Goal: Task Accomplishment & Management: Manage account settings

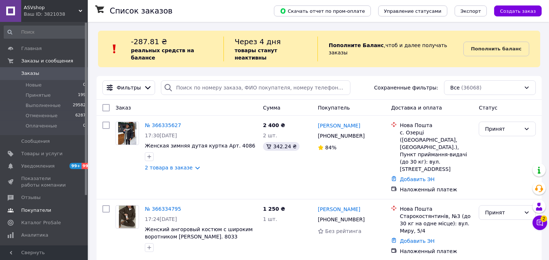
click at [60, 207] on span "Покупатели" at bounding box center [44, 210] width 46 height 7
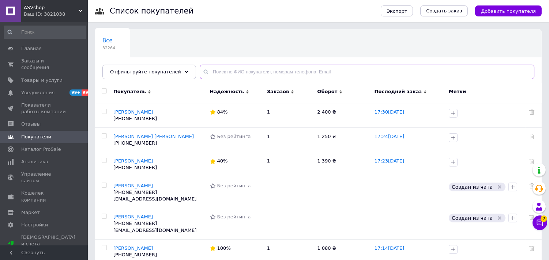
click at [253, 73] on input "text" at bounding box center [367, 72] width 334 height 15
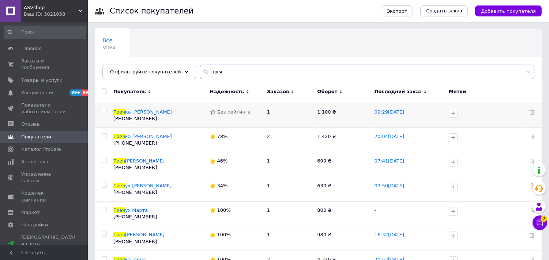
type input "греч"
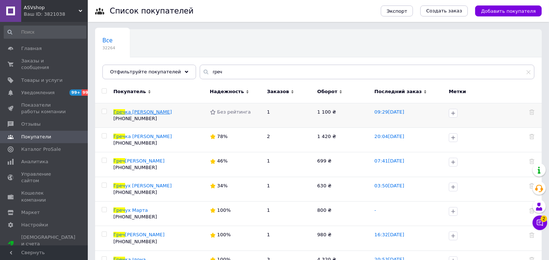
click at [132, 111] on span "ка [PERSON_NAME]" at bounding box center [148, 111] width 47 height 5
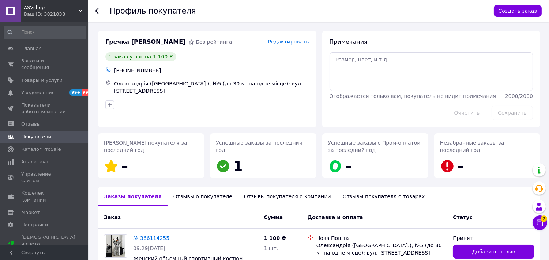
click at [43, 134] on span "Покупатели" at bounding box center [36, 137] width 30 height 7
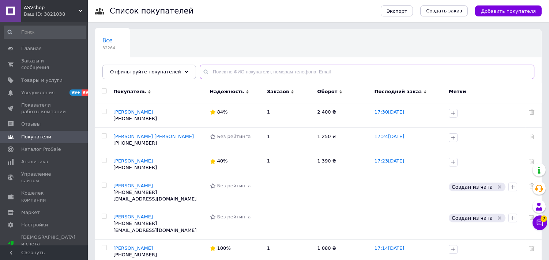
click at [236, 65] on input "text" at bounding box center [367, 72] width 334 height 15
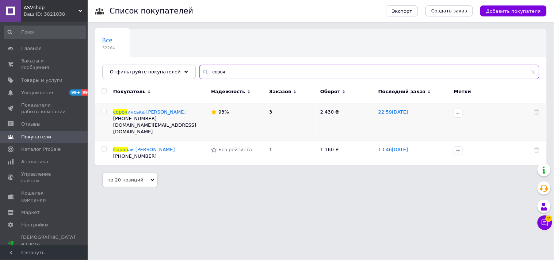
type input "сороч"
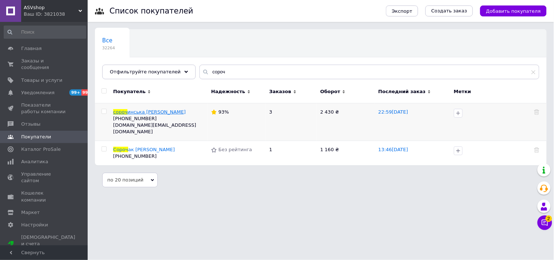
click at [144, 112] on span "инська [PERSON_NAME]" at bounding box center [157, 111] width 58 height 5
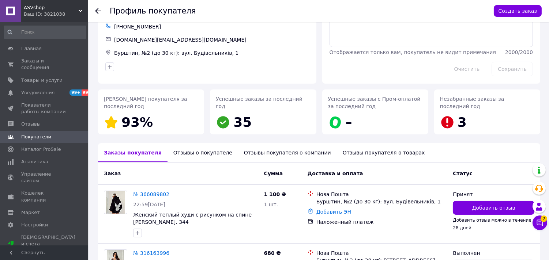
scroll to position [41, 0]
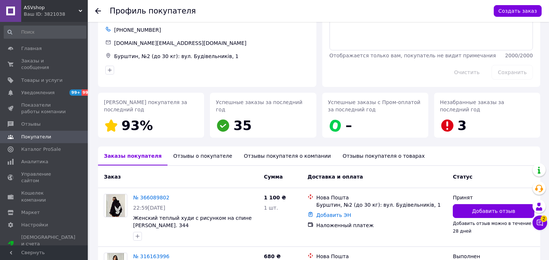
click at [50, 134] on span "Покупатели" at bounding box center [44, 137] width 46 height 7
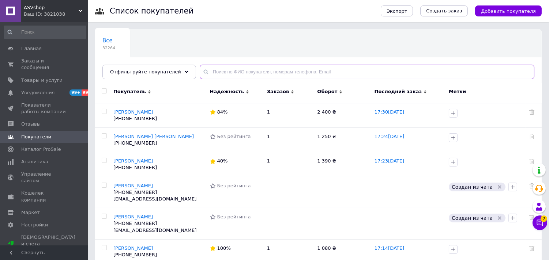
click at [224, 66] on input "text" at bounding box center [367, 72] width 334 height 15
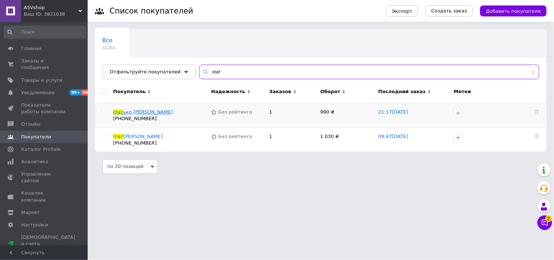
type input "іпат"
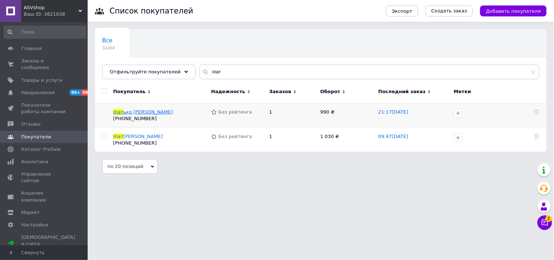
click at [136, 110] on span "ько [PERSON_NAME]" at bounding box center [149, 111] width 50 height 5
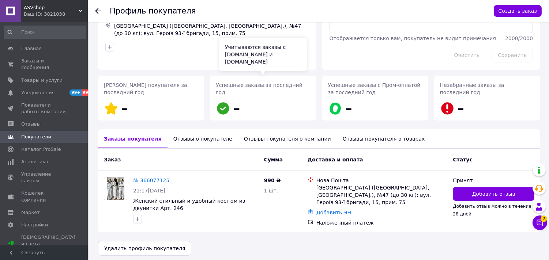
scroll to position [59, 0]
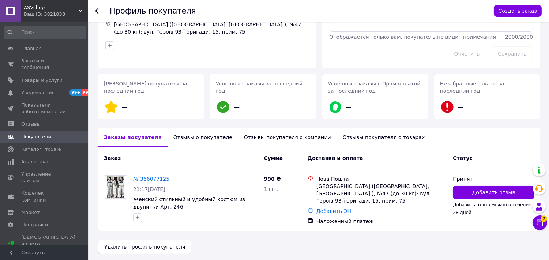
click at [67, 131] on link "Покупатели" at bounding box center [45, 137] width 90 height 12
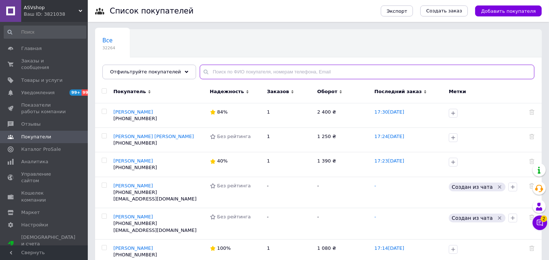
click at [220, 68] on input "text" at bounding box center [367, 72] width 334 height 15
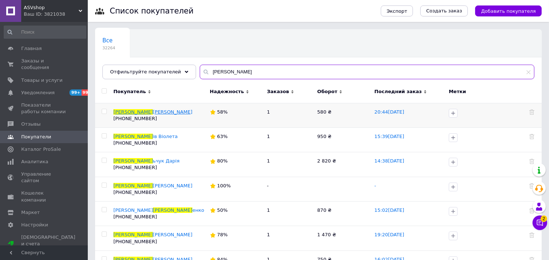
type input "[PERSON_NAME]"
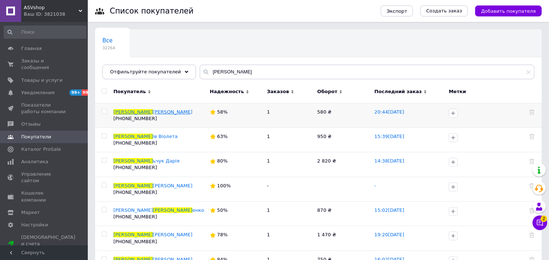
click at [153, 109] on span "[PERSON_NAME]" at bounding box center [172, 111] width 39 height 5
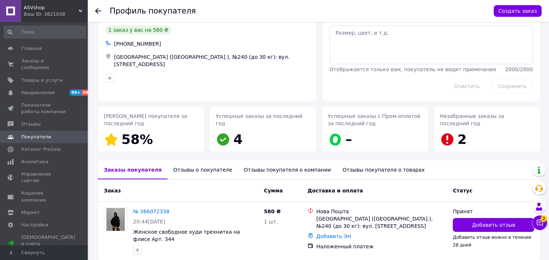
scroll to position [59, 0]
